Goal: Task Accomplishment & Management: Complete application form

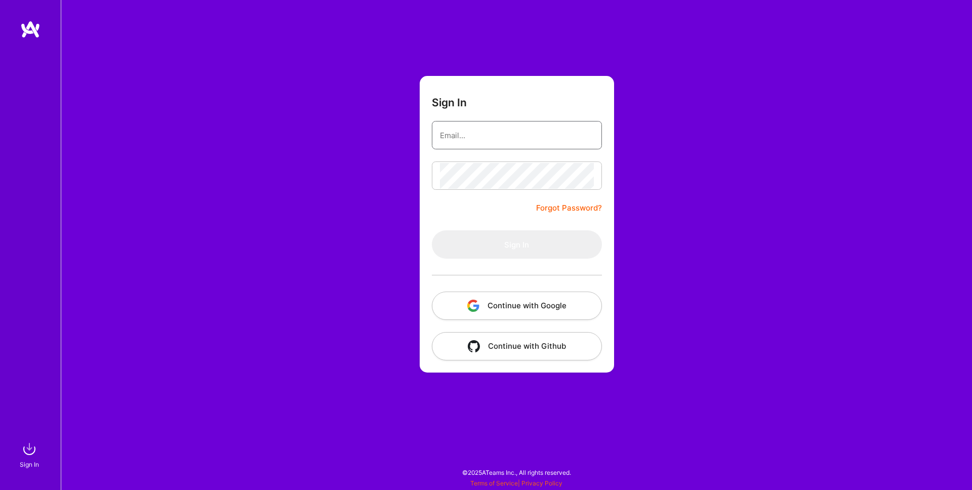
type input "[PERSON_NAME][EMAIL_ADDRESS][PERSON_NAME][DOMAIN_NAME]"
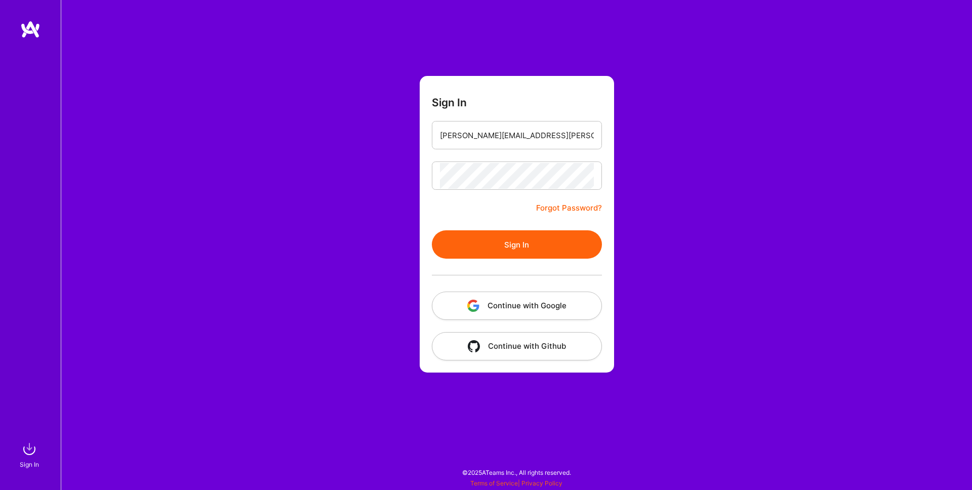
click at [530, 244] on button "Sign In" at bounding box center [517, 244] width 170 height 28
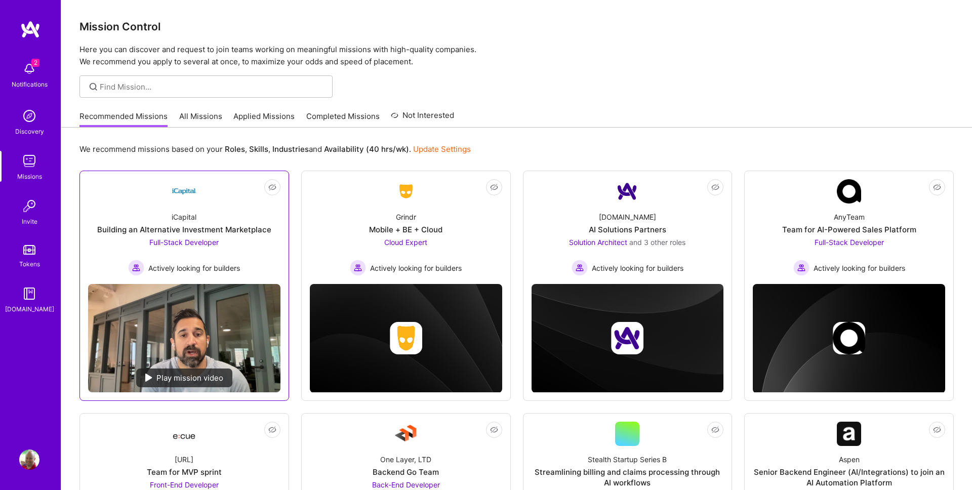
click at [242, 228] on div "Building an Alternative Investment Marketplace" at bounding box center [184, 229] width 174 height 11
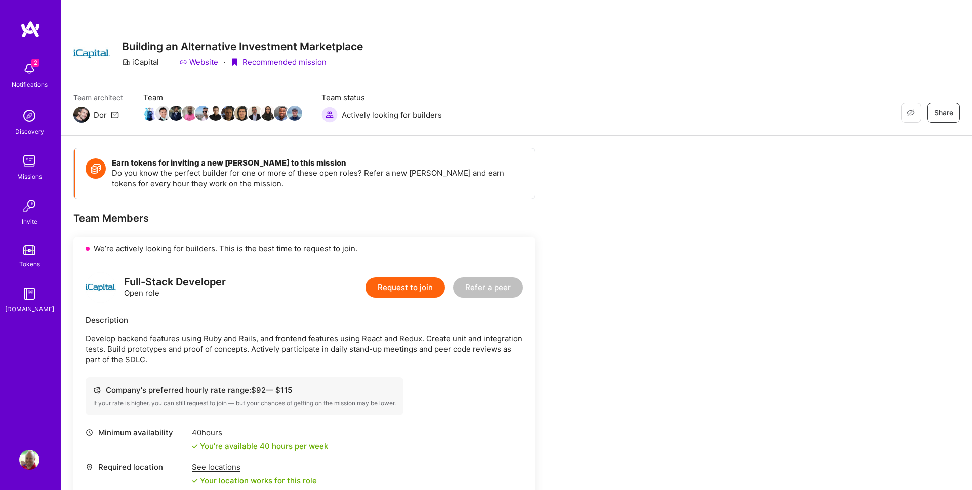
click at [410, 287] on button "Request to join" at bounding box center [405, 287] width 79 height 20
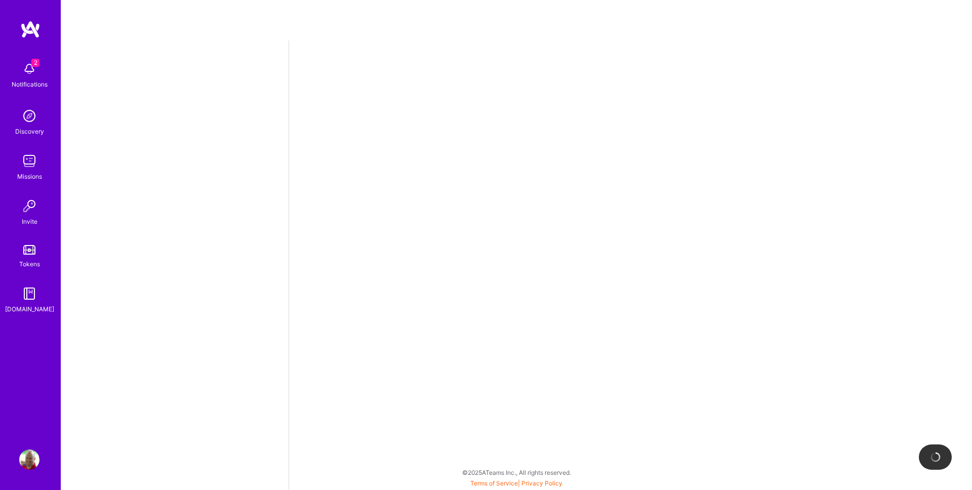
select select "US"
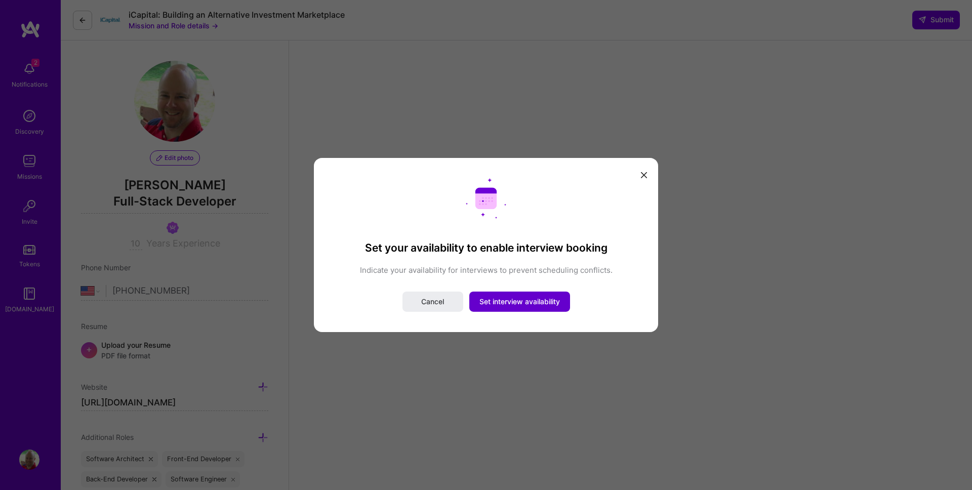
click at [510, 301] on span "Set interview availability" at bounding box center [519, 302] width 80 height 10
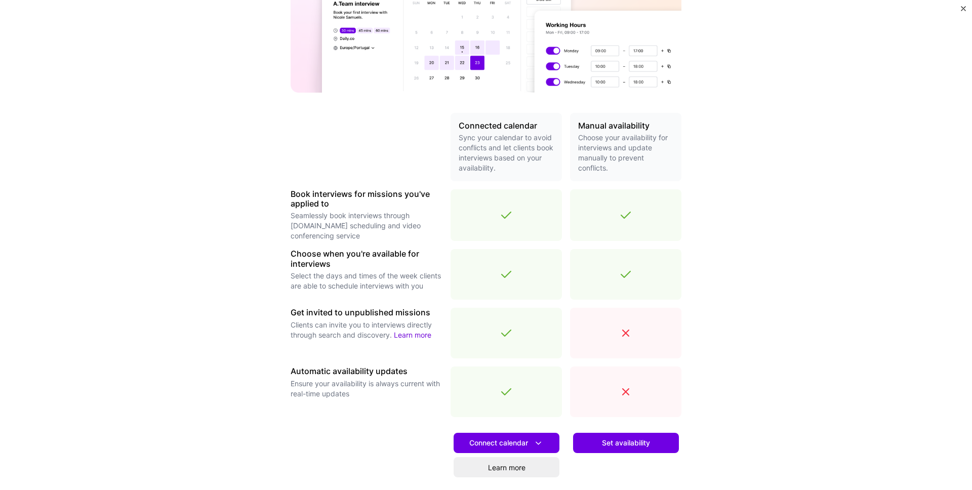
scroll to position [130, 0]
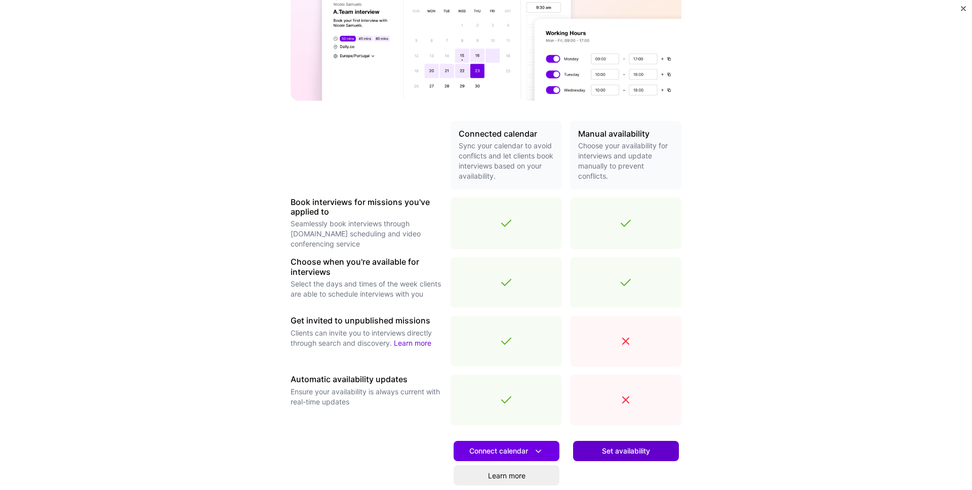
click at [635, 449] on span "Set availability" at bounding box center [626, 451] width 48 height 10
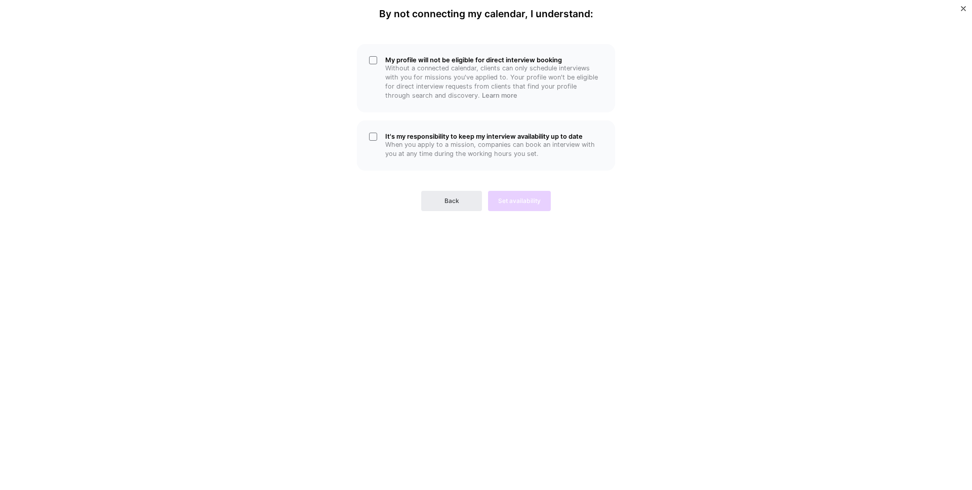
scroll to position [0, 0]
click at [374, 59] on div "My profile will not be eligible for direct interview booking Without a connecte…" at bounding box center [486, 78] width 258 height 68
click at [377, 137] on div "It's my responsibility to keep my interview availability up to date When you ap…" at bounding box center [486, 145] width 258 height 50
click at [520, 202] on span "Set availability" at bounding box center [519, 200] width 43 height 9
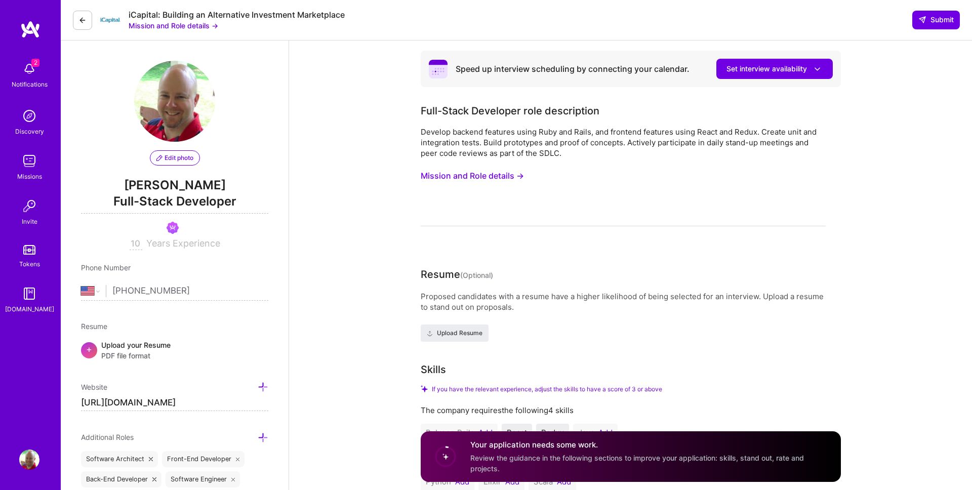
click at [29, 116] on img at bounding box center [29, 116] width 20 height 20
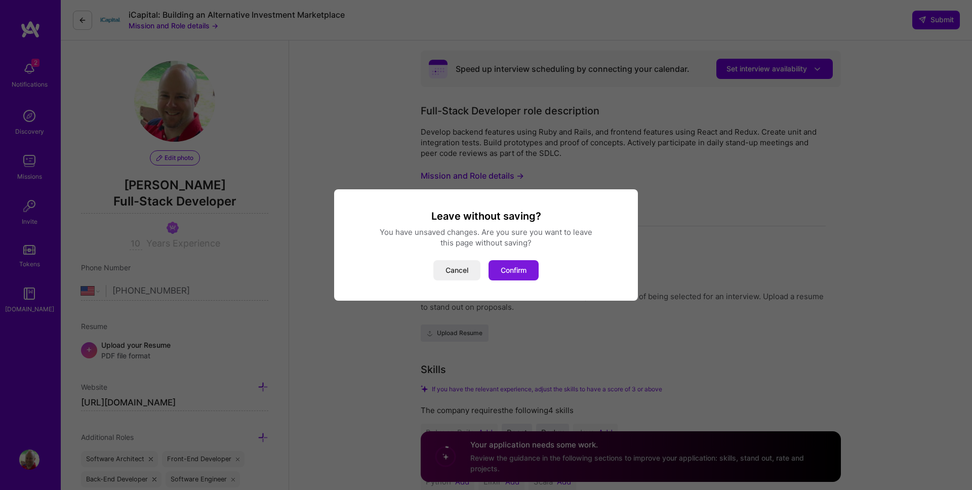
click at [509, 268] on button "Confirm" at bounding box center [514, 270] width 50 height 20
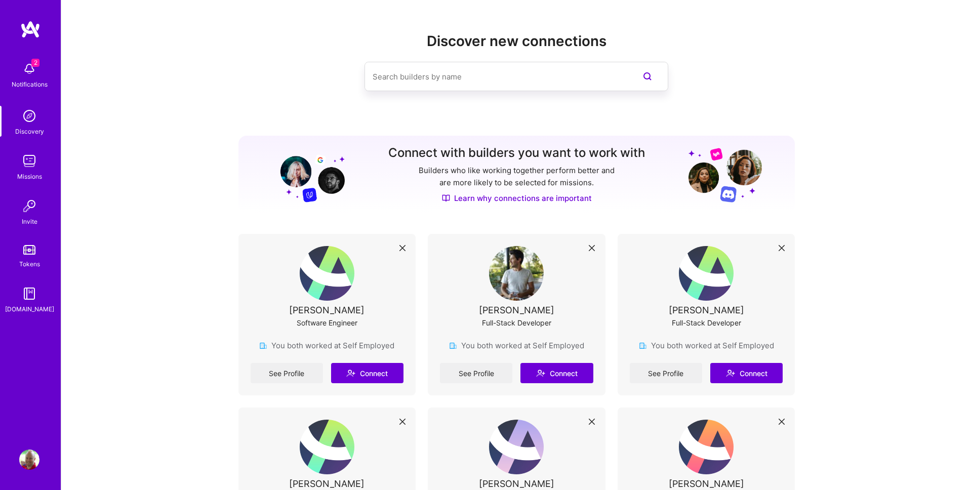
click at [28, 165] on img at bounding box center [29, 161] width 20 height 20
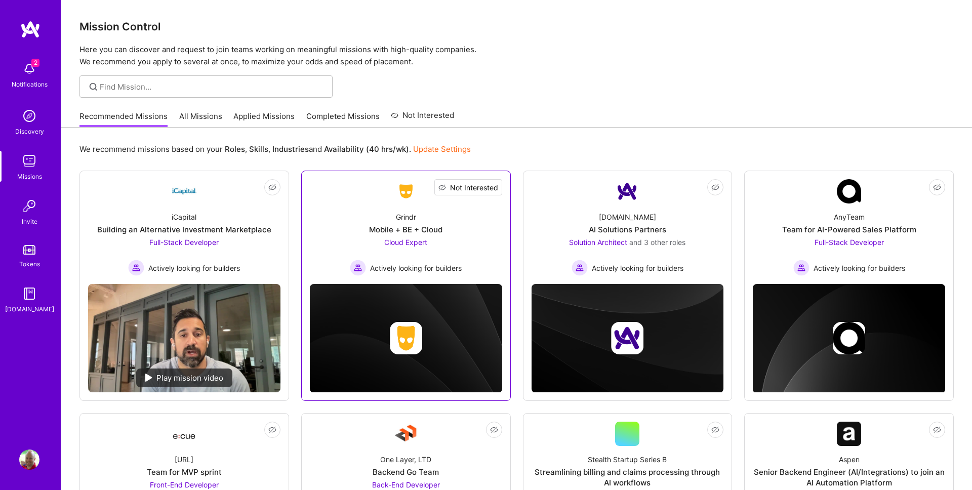
click at [493, 189] on span "Not Interested" at bounding box center [474, 187] width 48 height 11
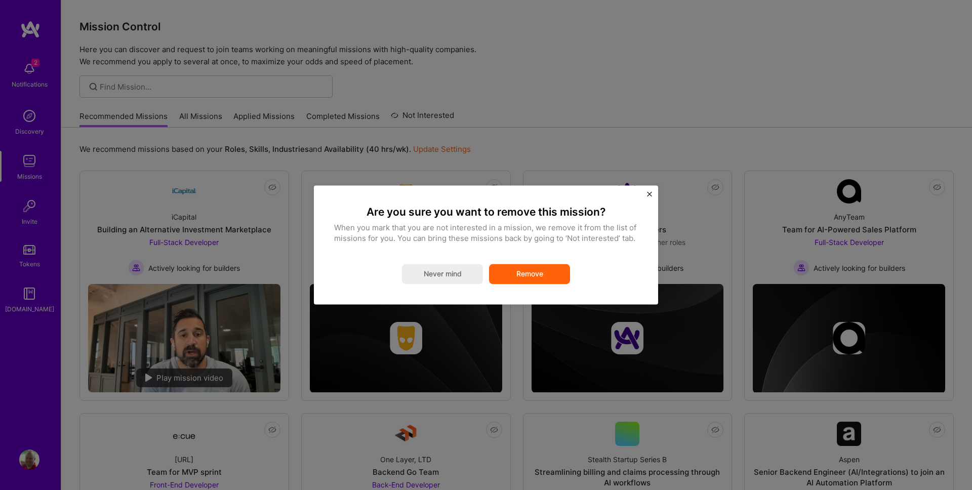
click at [541, 272] on button "Remove" at bounding box center [529, 274] width 81 height 20
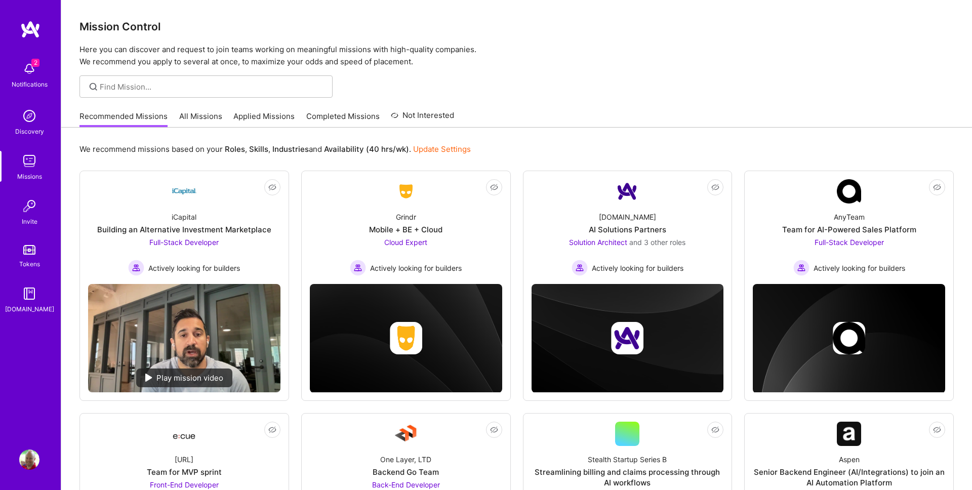
click at [653, 49] on p "Here you can discover and request to join teams working on meaningful missions …" at bounding box center [516, 56] width 874 height 24
click at [199, 114] on link "All Missions" at bounding box center [200, 119] width 43 height 17
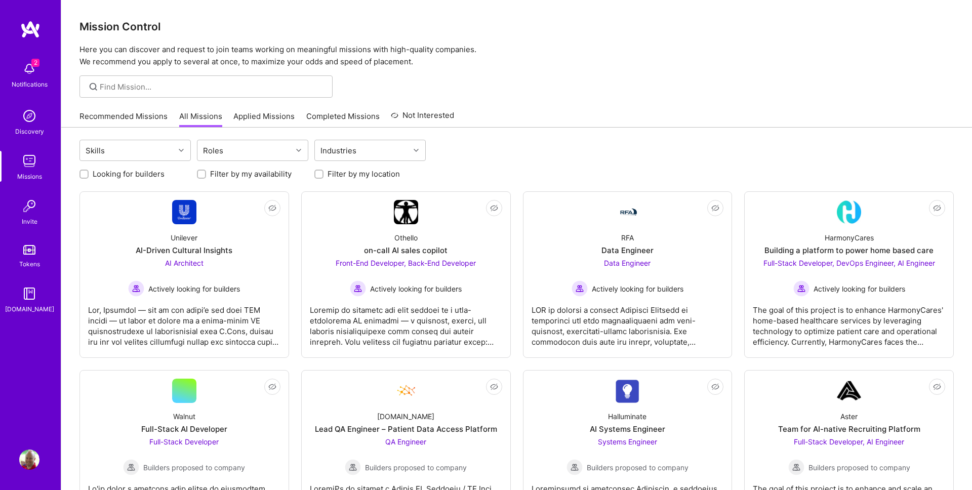
click at [120, 115] on link "Recommended Missions" at bounding box center [123, 119] width 88 height 17
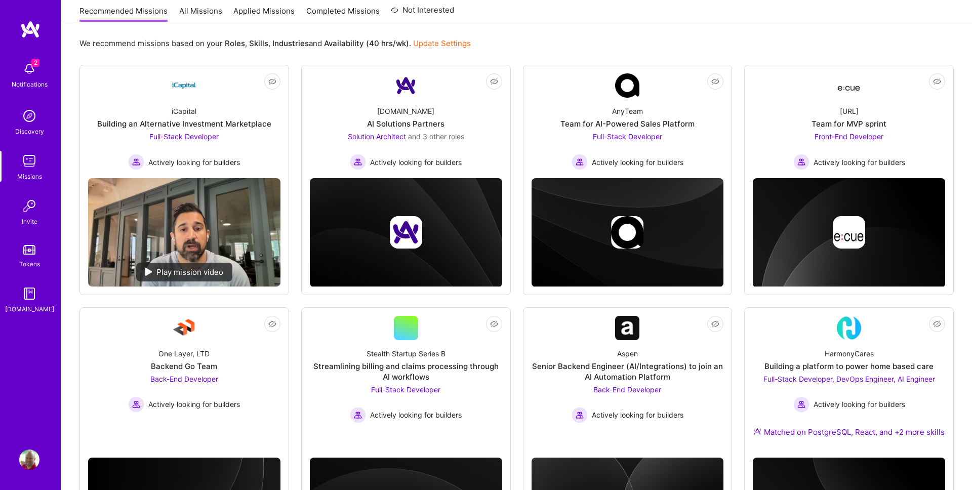
scroll to position [85, 0]
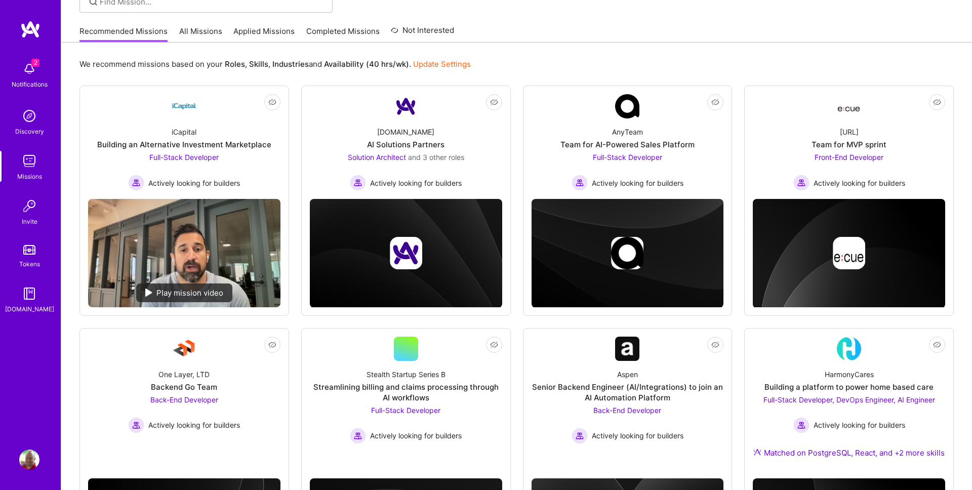
click at [640, 28] on div "Recommended Missions All Missions Applied Missions Completed Missions Not Inter…" at bounding box center [516, 31] width 874 height 22
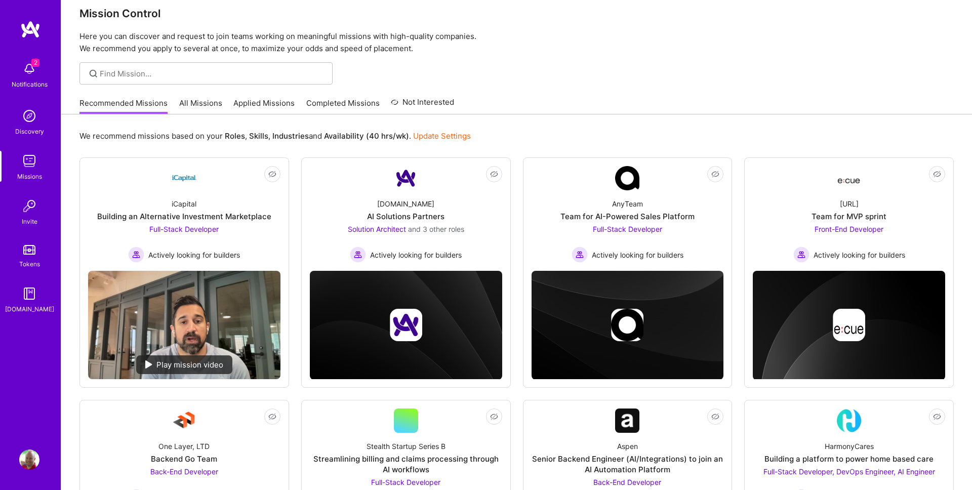
scroll to position [0, 0]
